Goal: Task Accomplishment & Management: Manage account settings

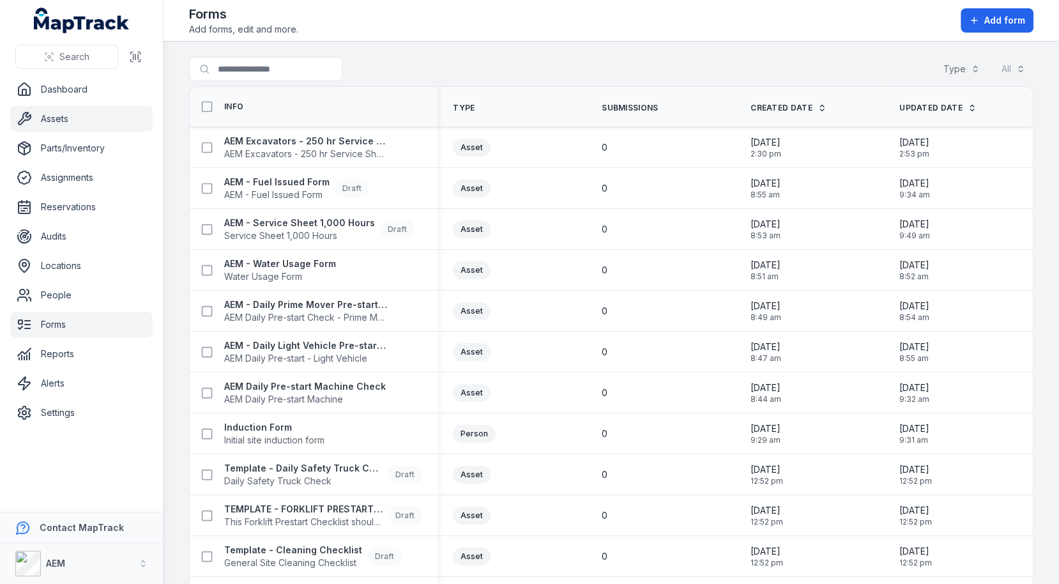
click at [35, 115] on link "Assets" at bounding box center [81, 119] width 142 height 26
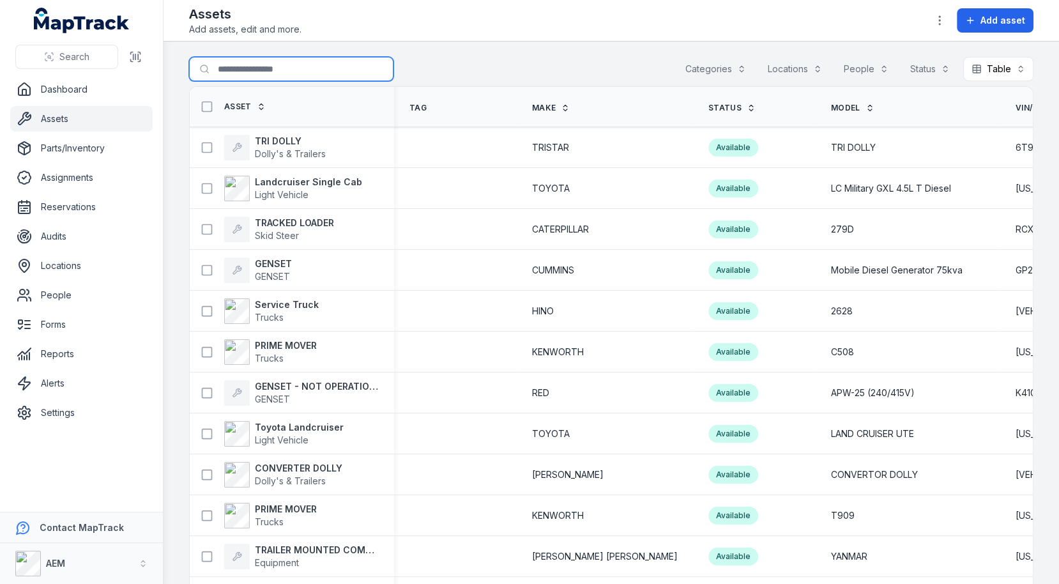
click at [324, 70] on input "Search for assets" at bounding box center [291, 69] width 204 height 24
type input "*****"
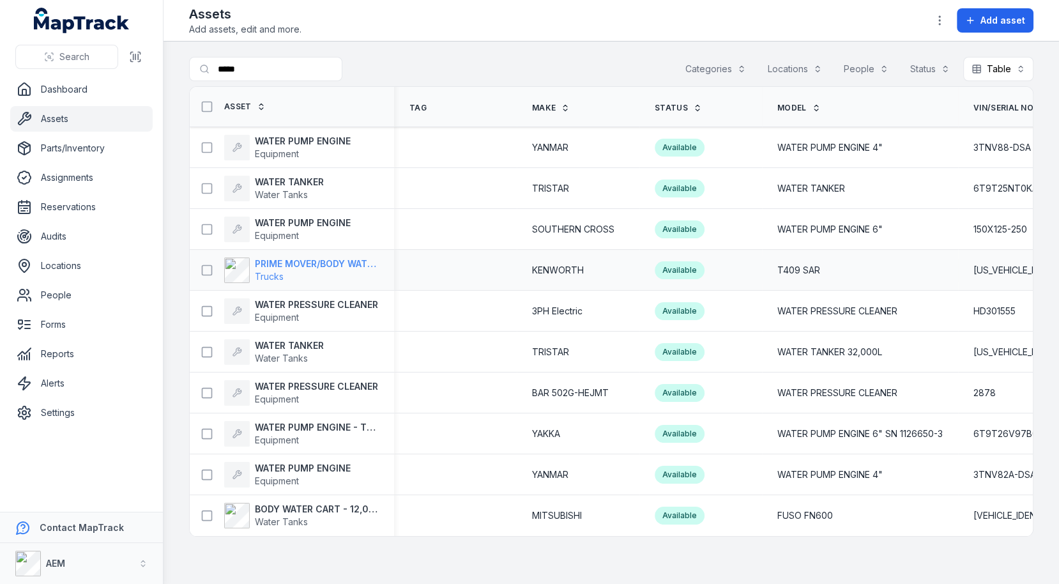
click at [307, 275] on span "Trucks" at bounding box center [317, 276] width 124 height 13
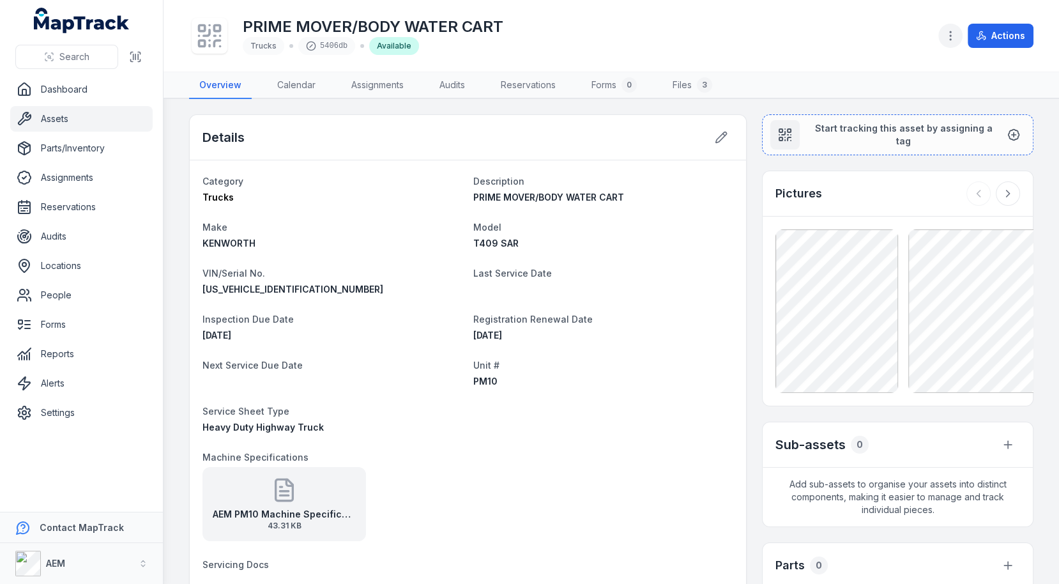
click at [957, 36] on icon "button" at bounding box center [950, 35] width 13 height 13
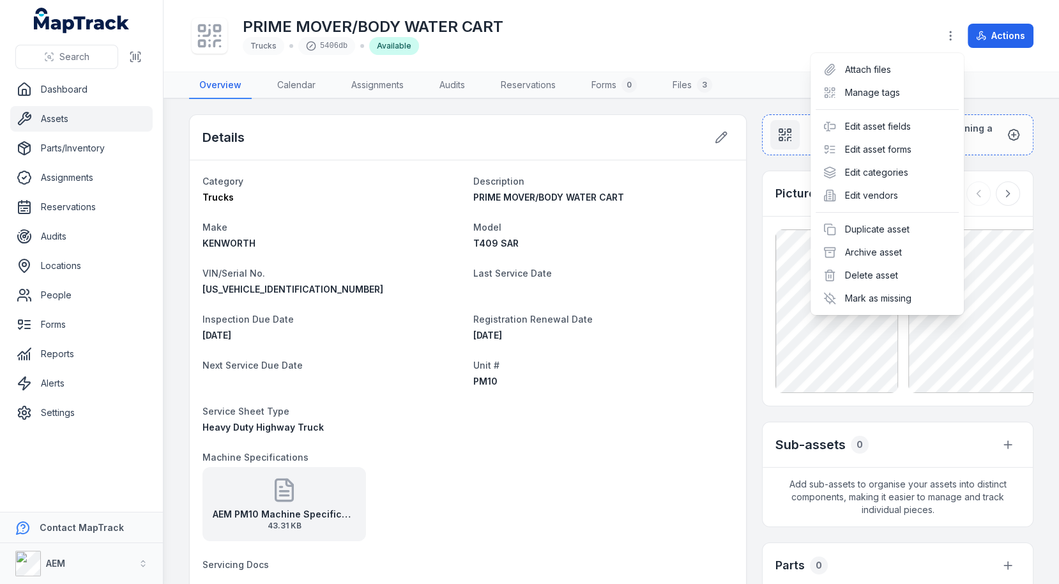
click at [847, 43] on div "PRIME MOVER/BODY WATER CART Trucks 5406db Available Actions" at bounding box center [611, 35] width 844 height 61
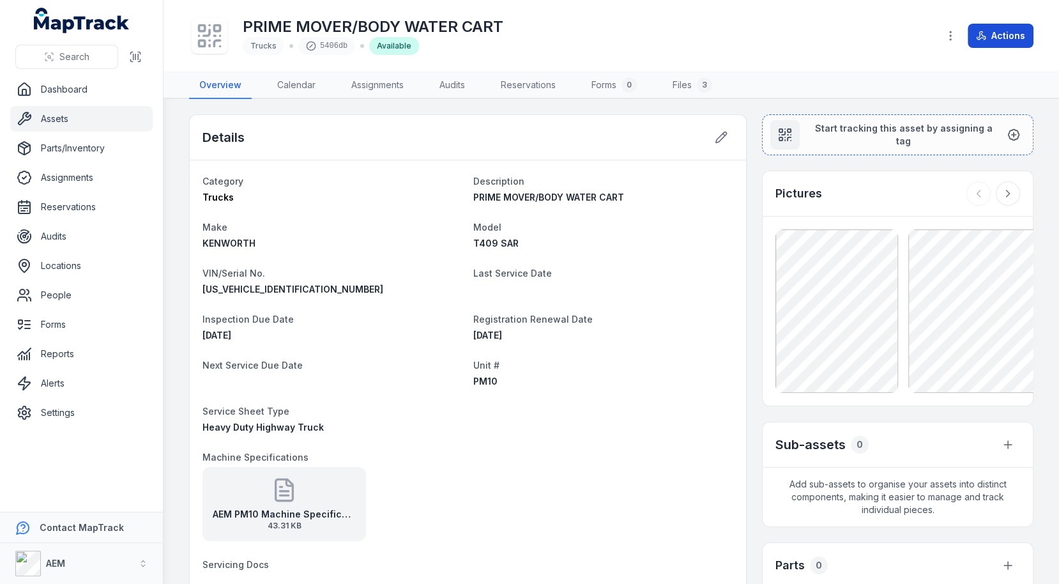
click at [977, 41] on button "Actions" at bounding box center [1001, 36] width 66 height 24
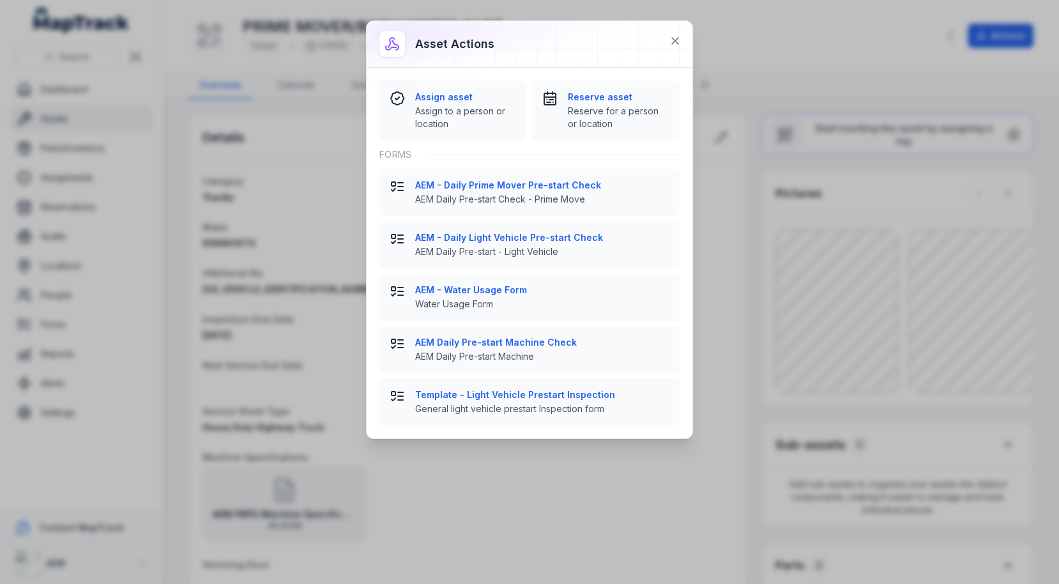
click at [275, 122] on div "Asset actions Assign asset Assign to a person or location Reserve asset Reserve…" at bounding box center [529, 292] width 1059 height 584
click at [670, 43] on icon at bounding box center [675, 40] width 13 height 13
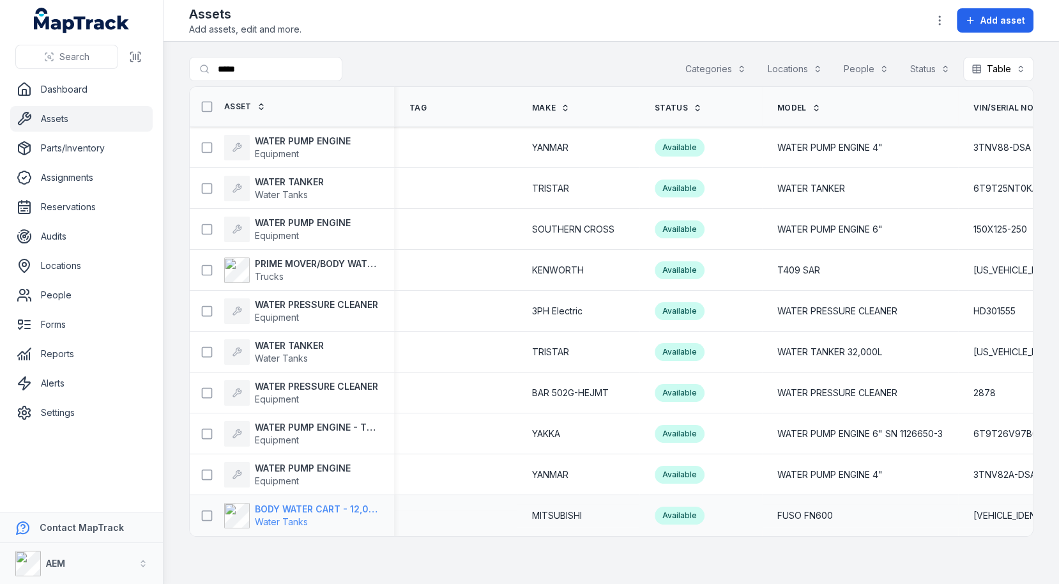
click at [287, 515] on span "Water Tanks" at bounding box center [317, 521] width 124 height 13
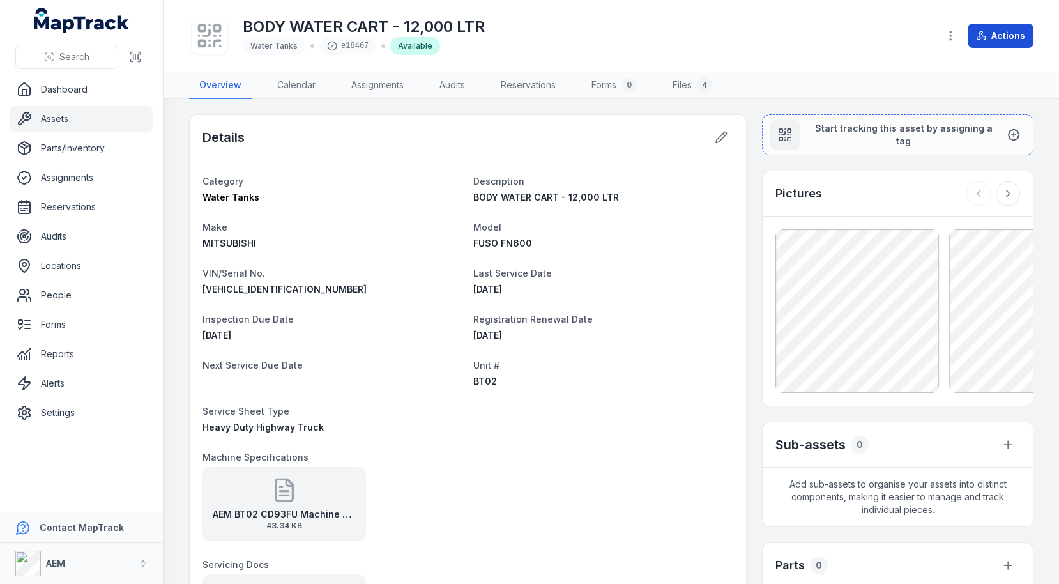
click at [1009, 44] on button "Actions" at bounding box center [1001, 36] width 66 height 24
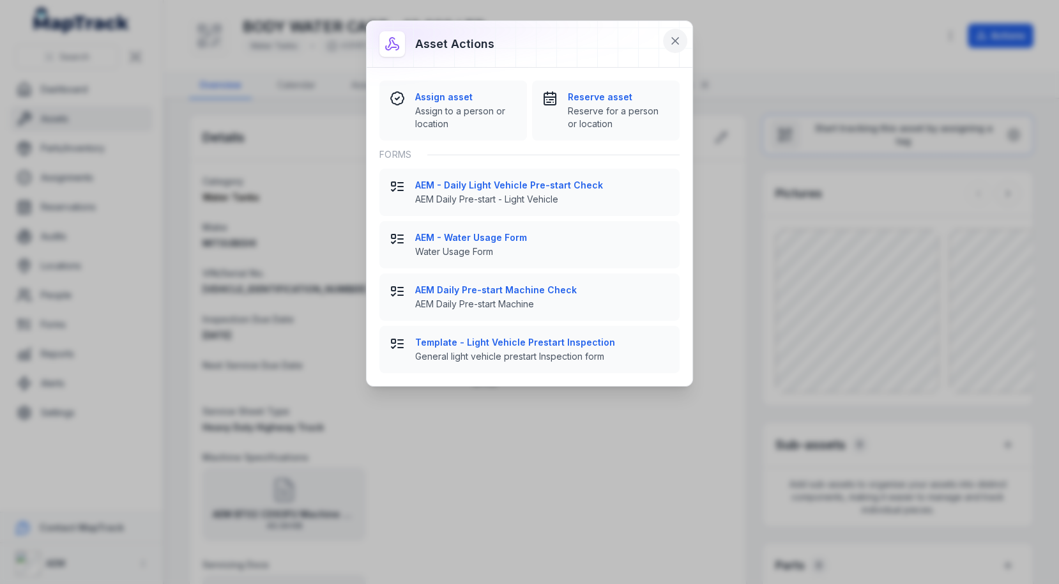
click at [673, 39] on icon at bounding box center [675, 40] width 13 height 13
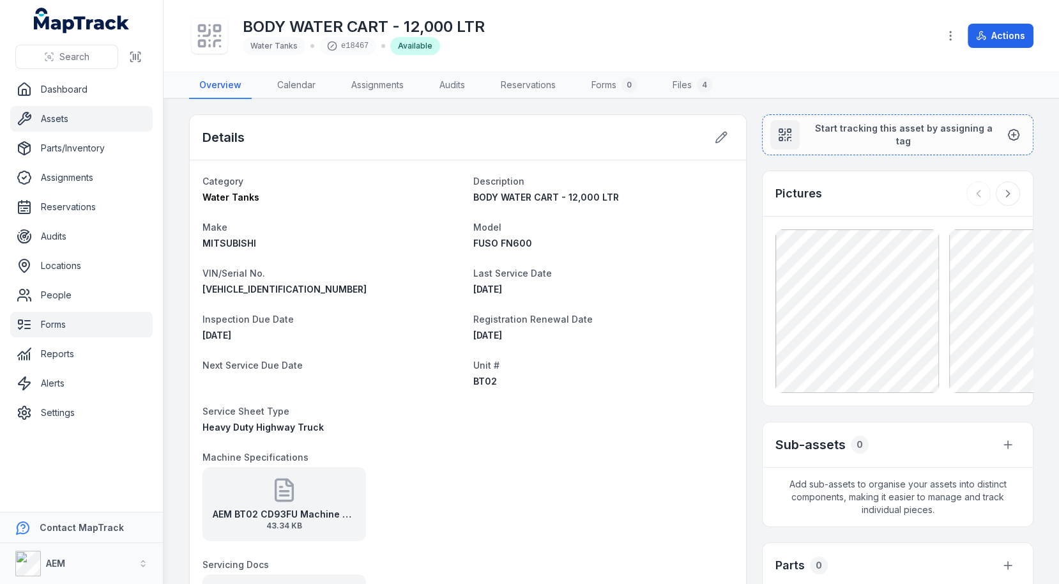
click at [47, 321] on link "Forms" at bounding box center [81, 325] width 142 height 26
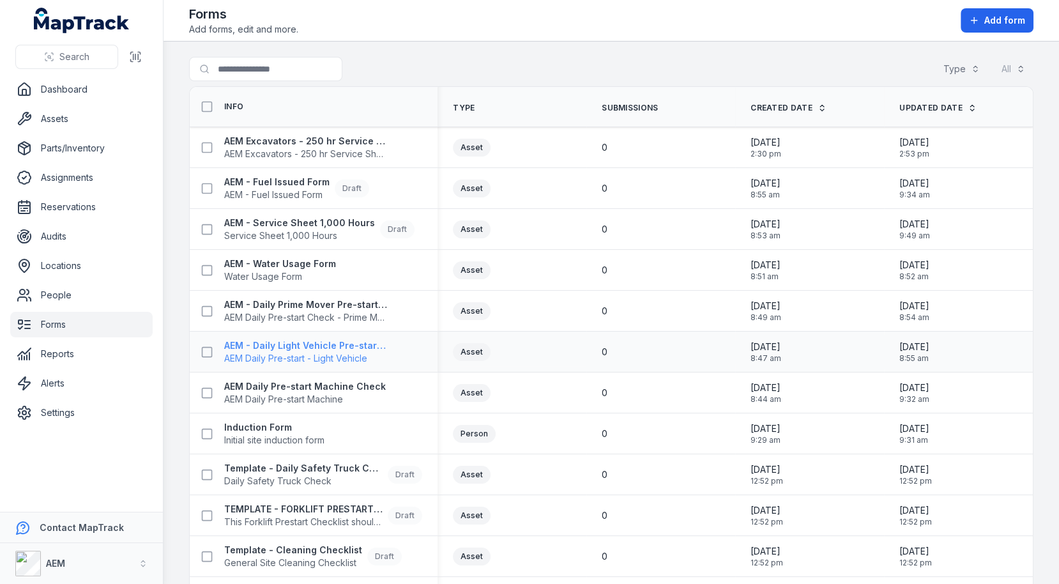
click at [296, 352] on span "AEM Daily Pre-start - Light Vehicle" at bounding box center [306, 358] width 164 height 13
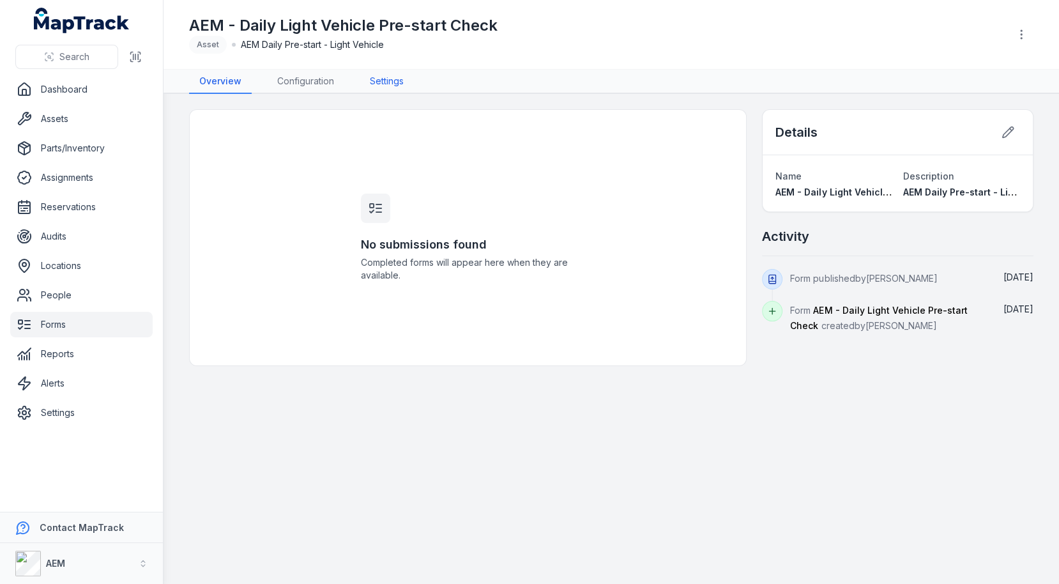
click at [377, 74] on link "Settings" at bounding box center [387, 82] width 54 height 24
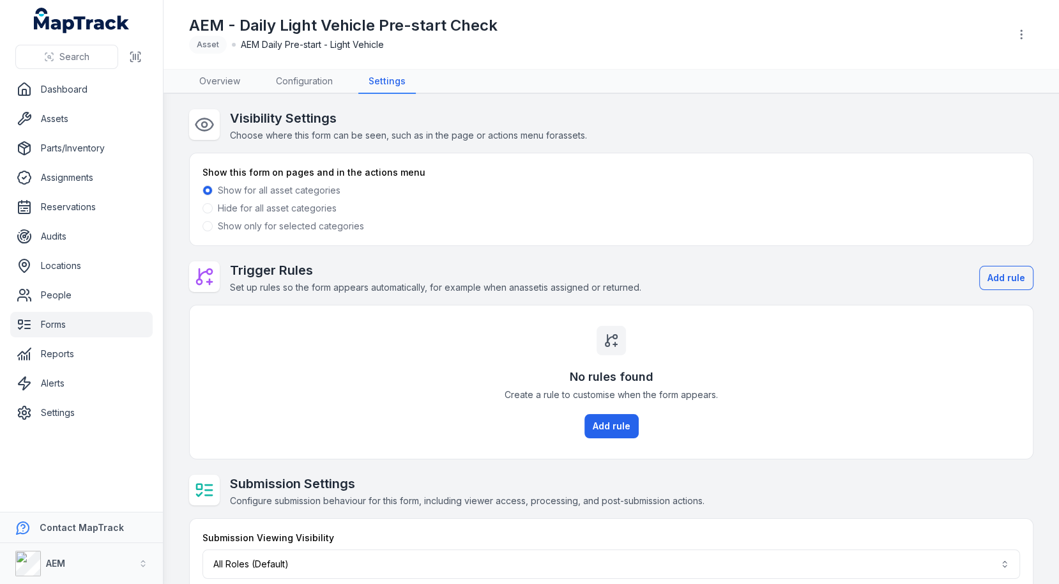
click at [276, 225] on label "Show only for selected categories" at bounding box center [291, 226] width 146 height 13
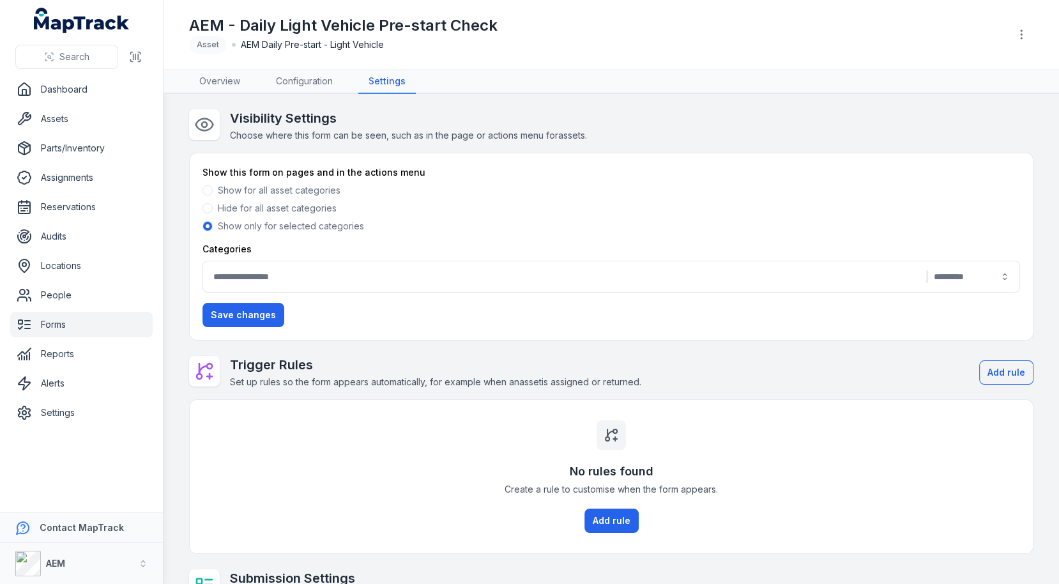
click at [361, 267] on div "|" at bounding box center [611, 277] width 818 height 32
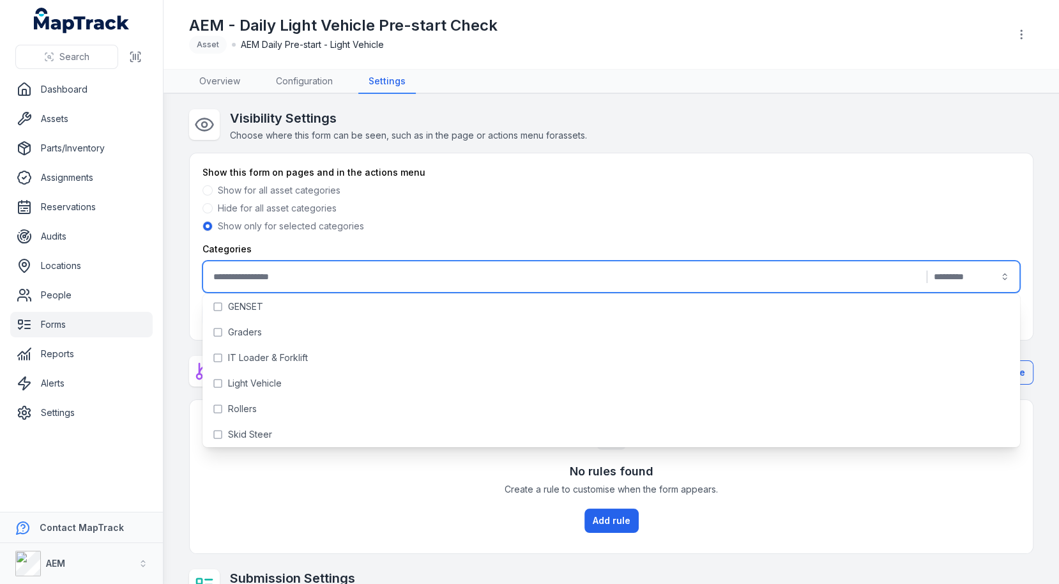
scroll to position [113, 0]
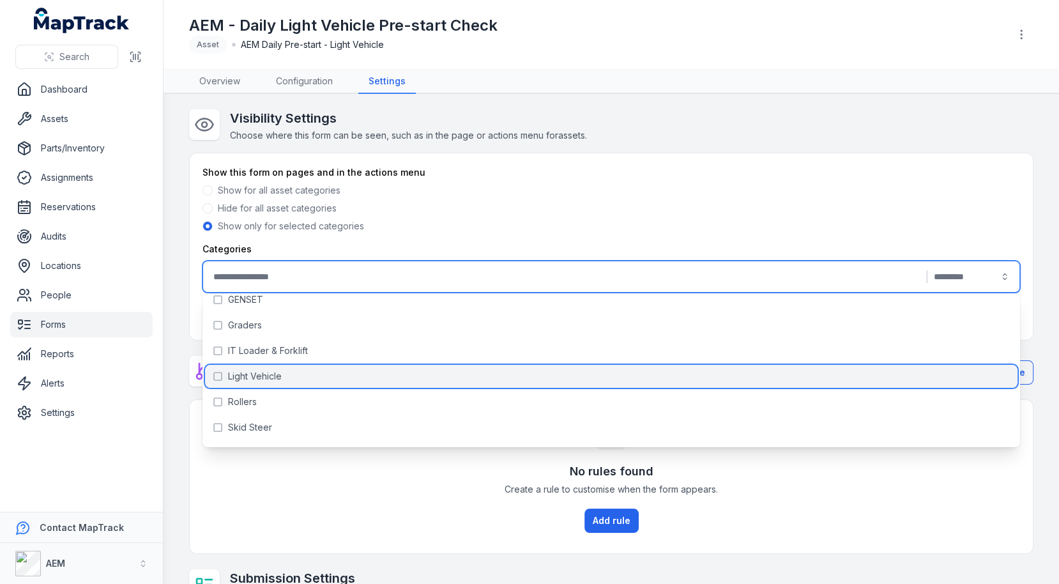
click at [360, 367] on div "Light Vehicle" at bounding box center [611, 376] width 813 height 23
type input "**********"
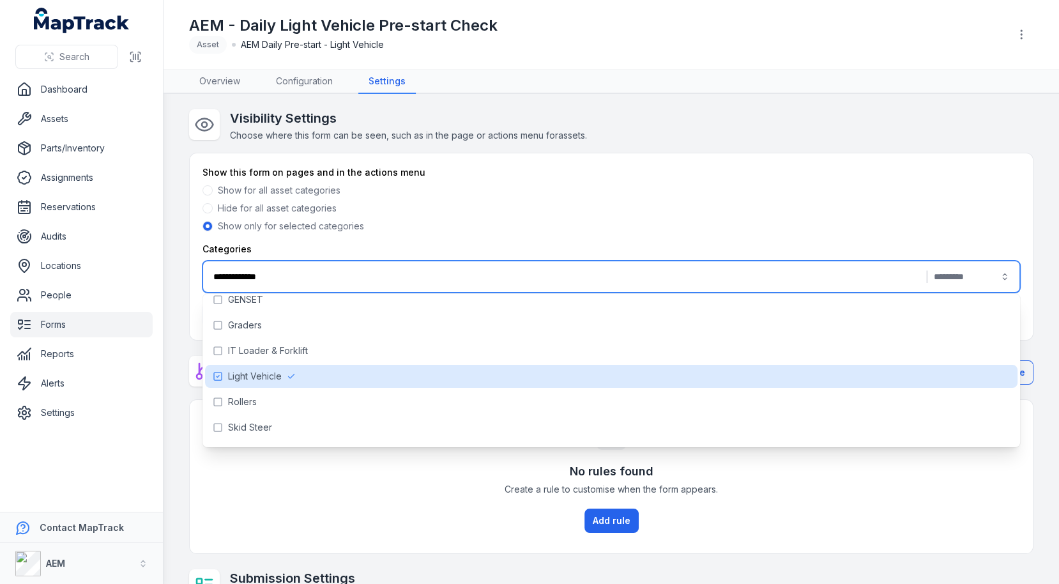
click at [632, 163] on div "**********" at bounding box center [611, 246] width 843 height 186
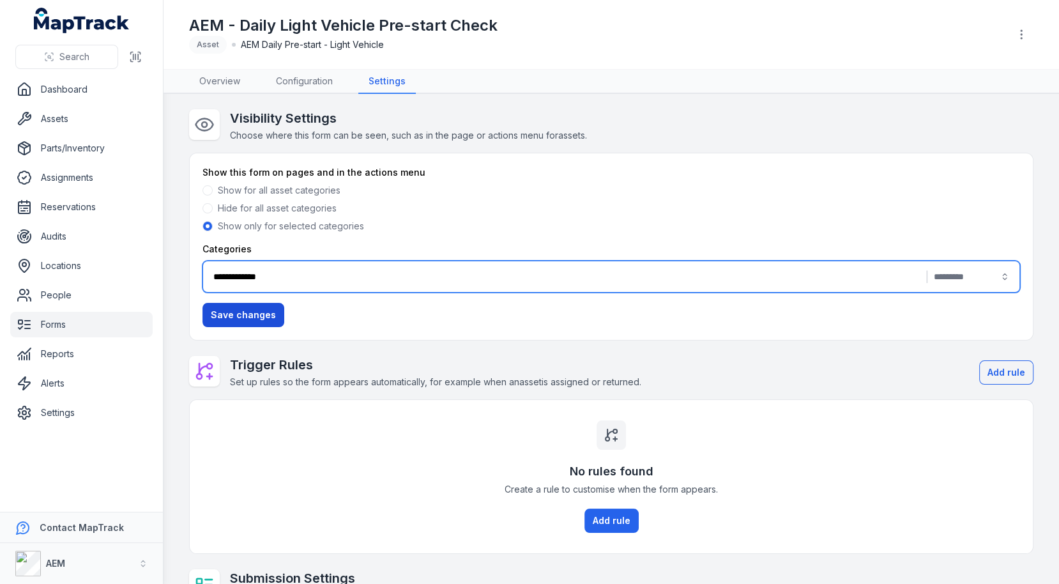
click at [241, 305] on button "Save changes" at bounding box center [243, 315] width 82 height 24
